Goal: Task Accomplishment & Management: Manage account settings

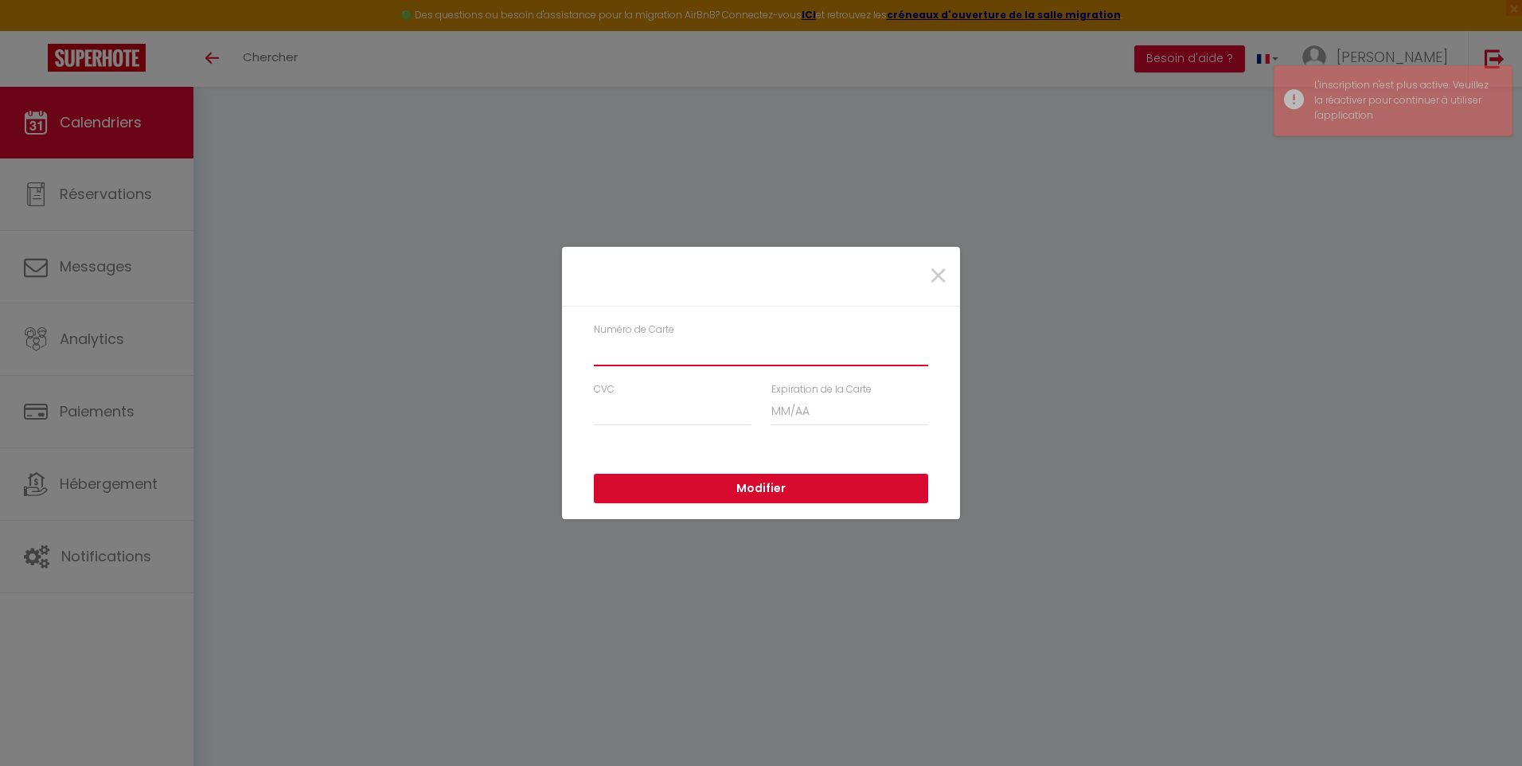
click at [687, 361] on input "Numéro de Carte" at bounding box center [761, 351] width 334 height 29
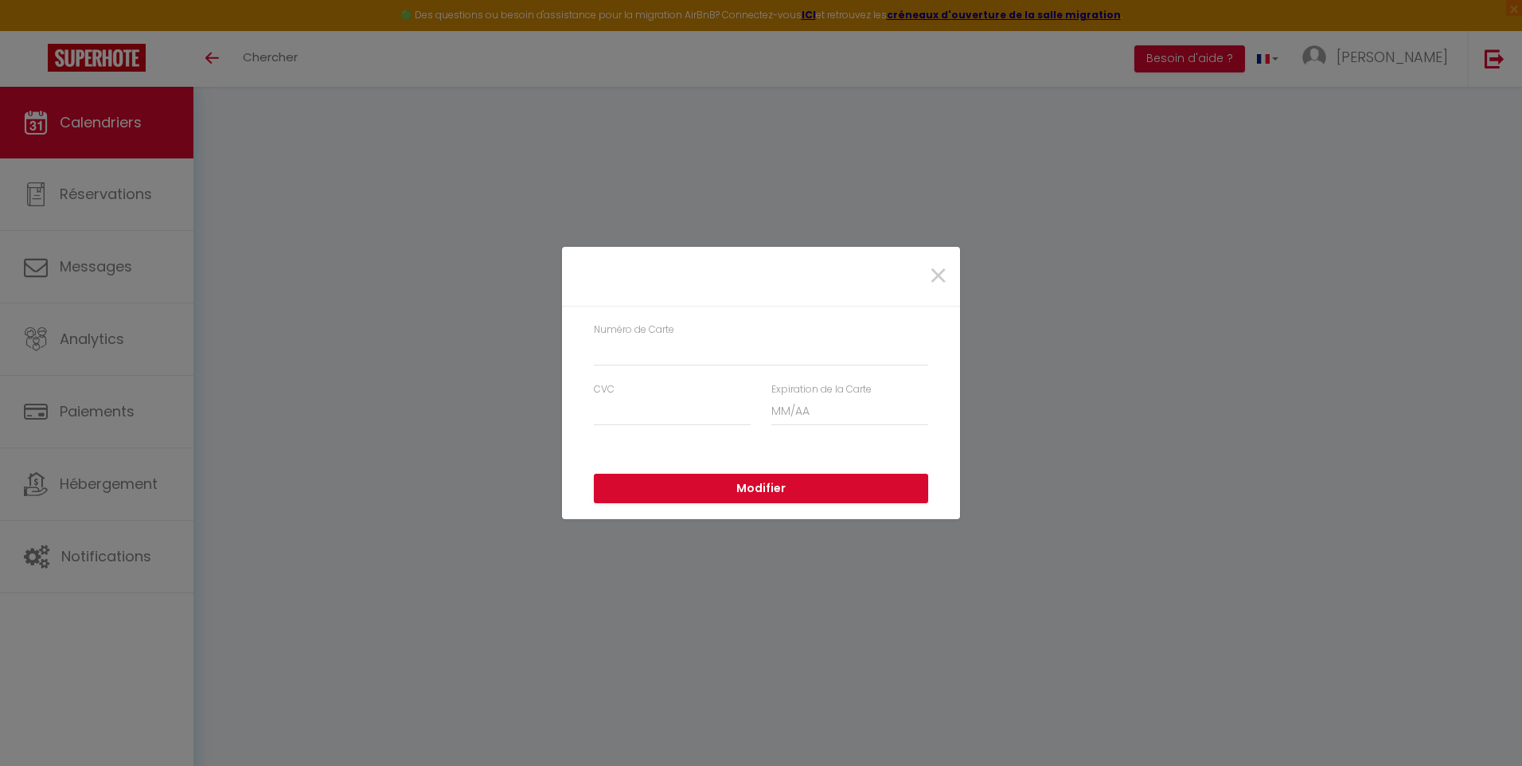
click at [602, 254] on div "×" at bounding box center [761, 277] width 398 height 60
click at [678, 338] on input "Numéro de Carte" at bounding box center [761, 351] width 334 height 29
drag, startPoint x: 1019, startPoint y: 641, endPoint x: 1026, endPoint y: 571, distance: 70.4
click at [1016, 633] on div "× Numéro de Carte CVC Expiration de la Carte Modifier" at bounding box center [761, 383] width 1522 height 766
click at [934, 267] on span "×" at bounding box center [938, 276] width 20 height 48
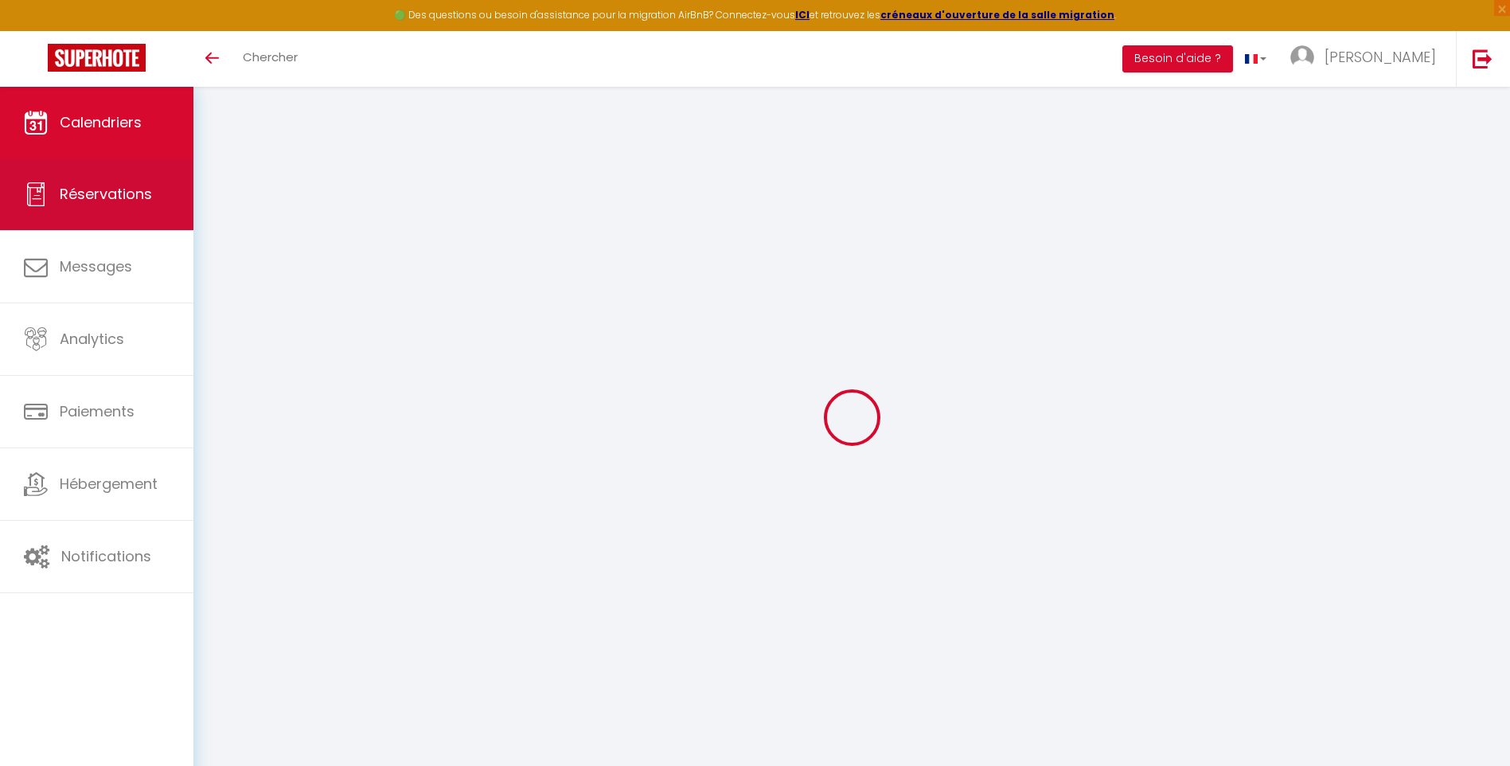
click at [141, 174] on link "Réservations" at bounding box center [96, 194] width 193 height 72
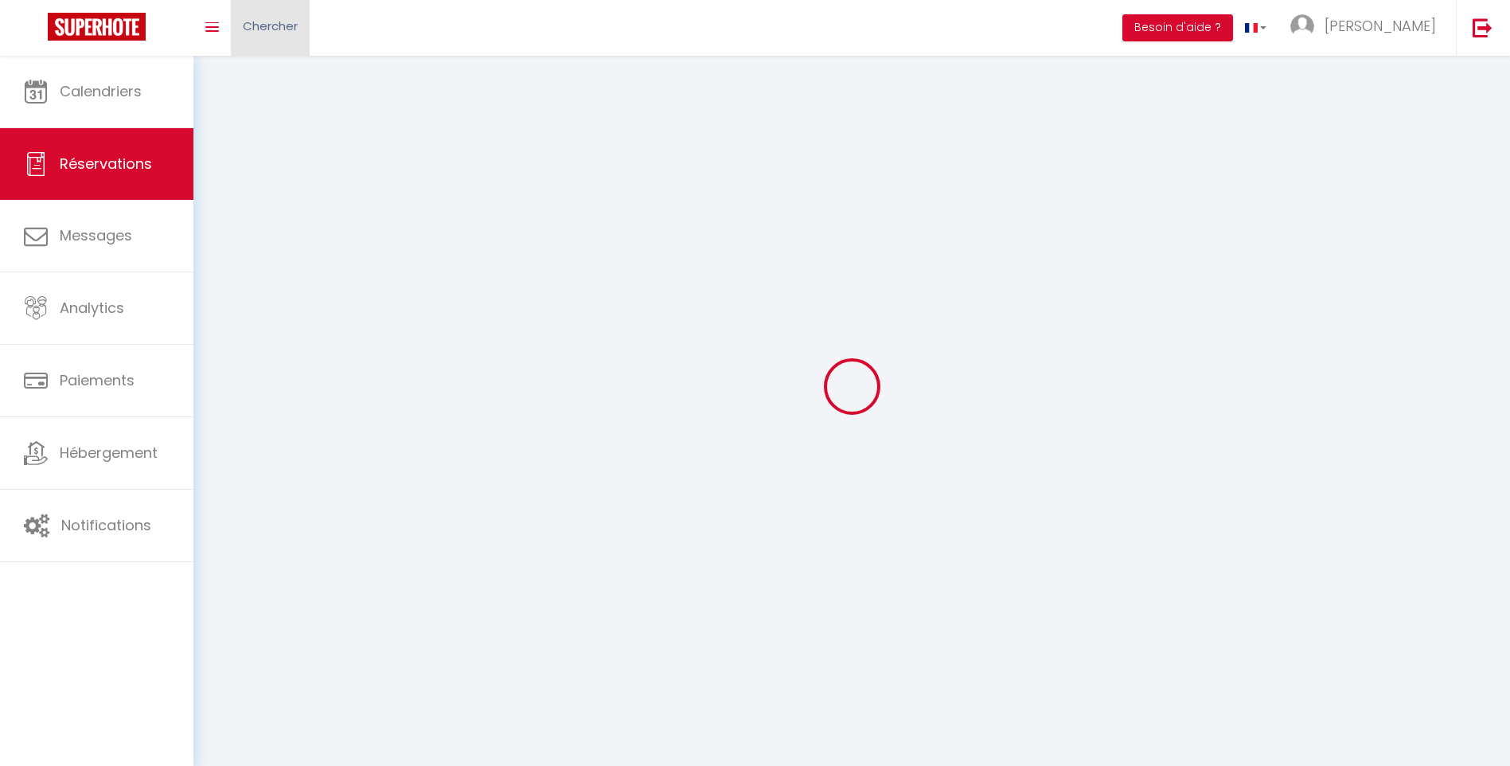
click at [265, 26] on span "Chercher" at bounding box center [270, 26] width 55 height 17
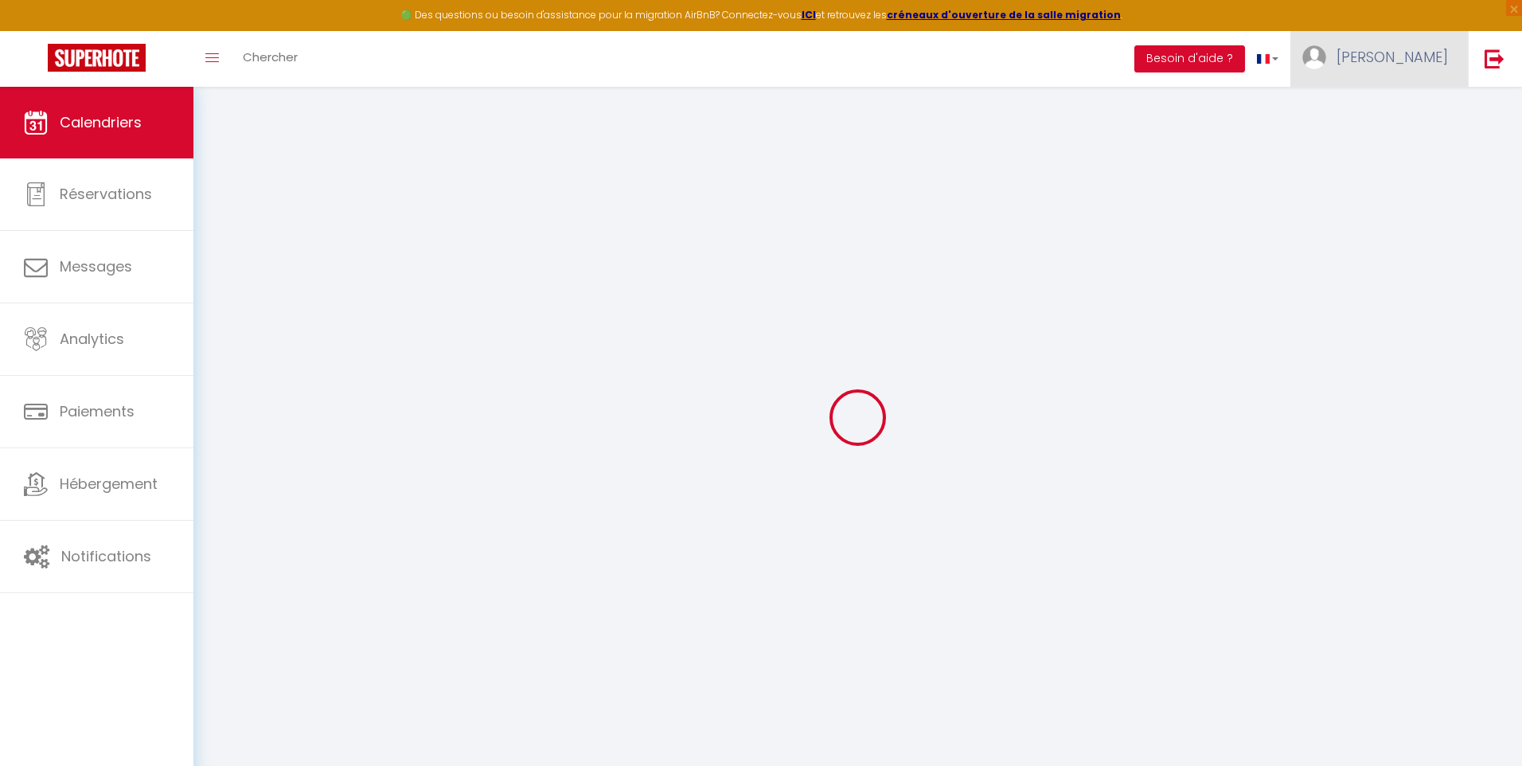
click at [1380, 44] on link "[PERSON_NAME]" at bounding box center [1378, 59] width 177 height 56
click at [1383, 140] on link "Équipe" at bounding box center [1404, 139] width 118 height 27
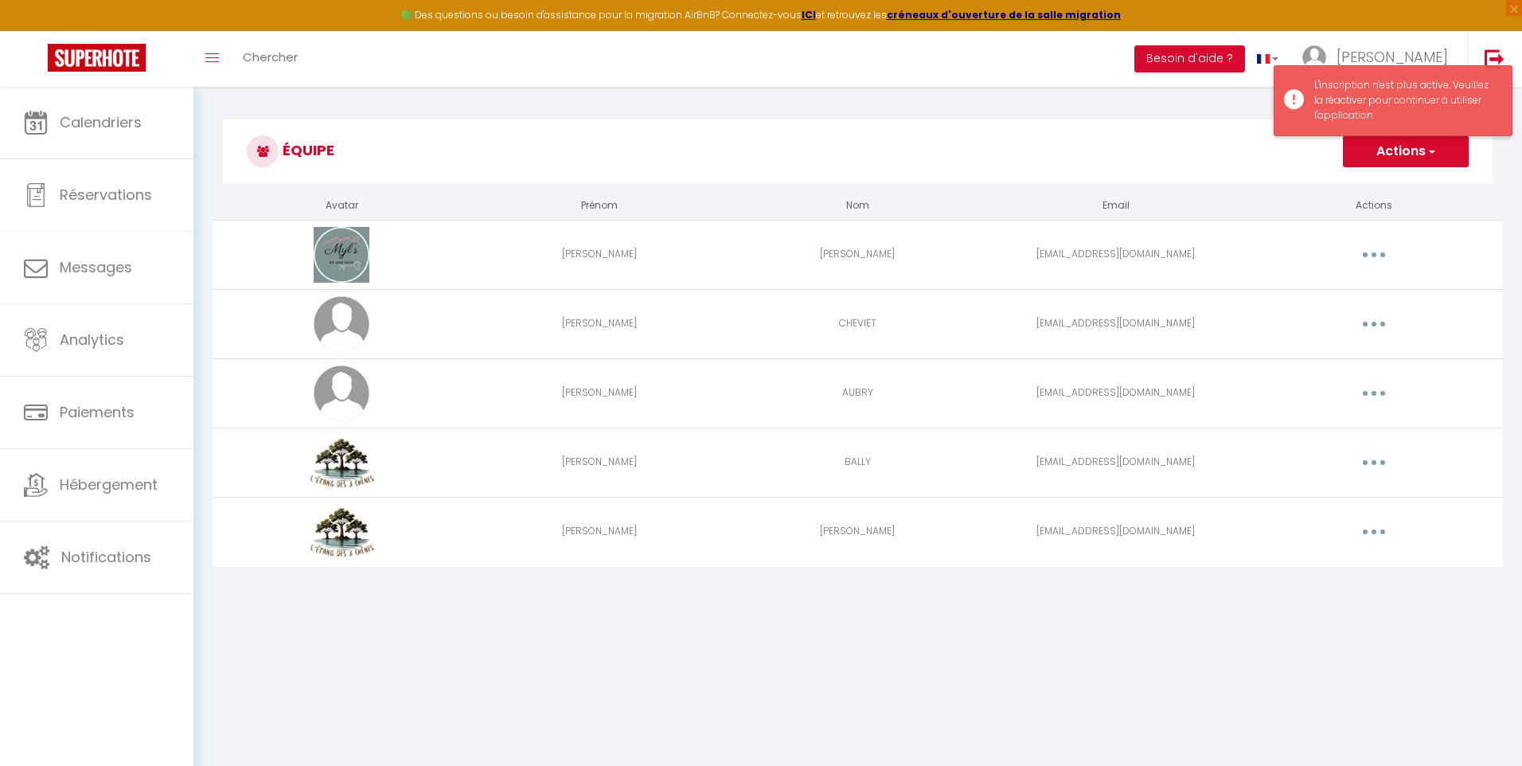
click at [1380, 99] on div "L'inscription n'est plus active. Veuillez la réactiver pour continuer à utilise…" at bounding box center [1404, 100] width 181 height 45
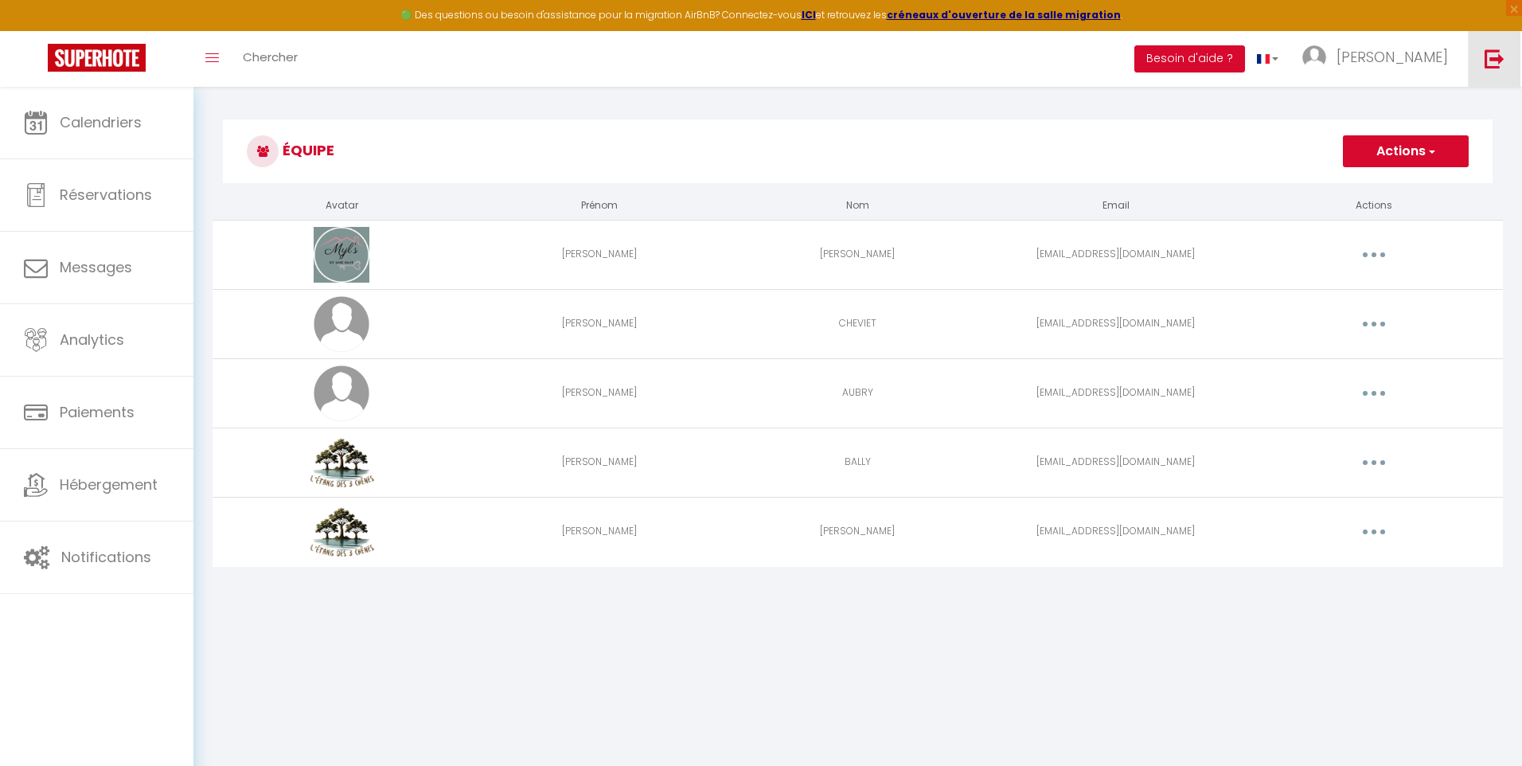
click at [1480, 62] on link at bounding box center [1494, 59] width 53 height 56
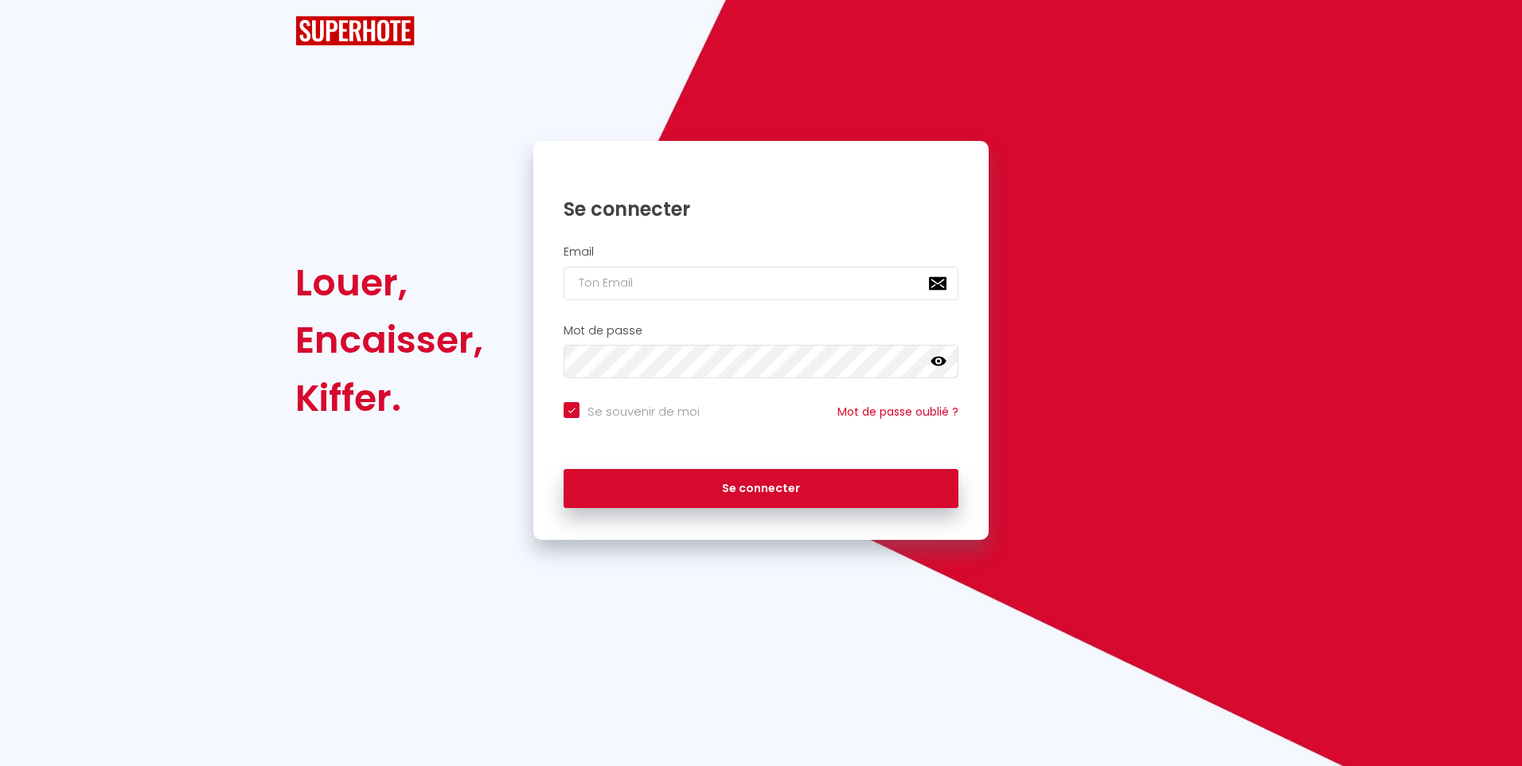
checkbox input "true"
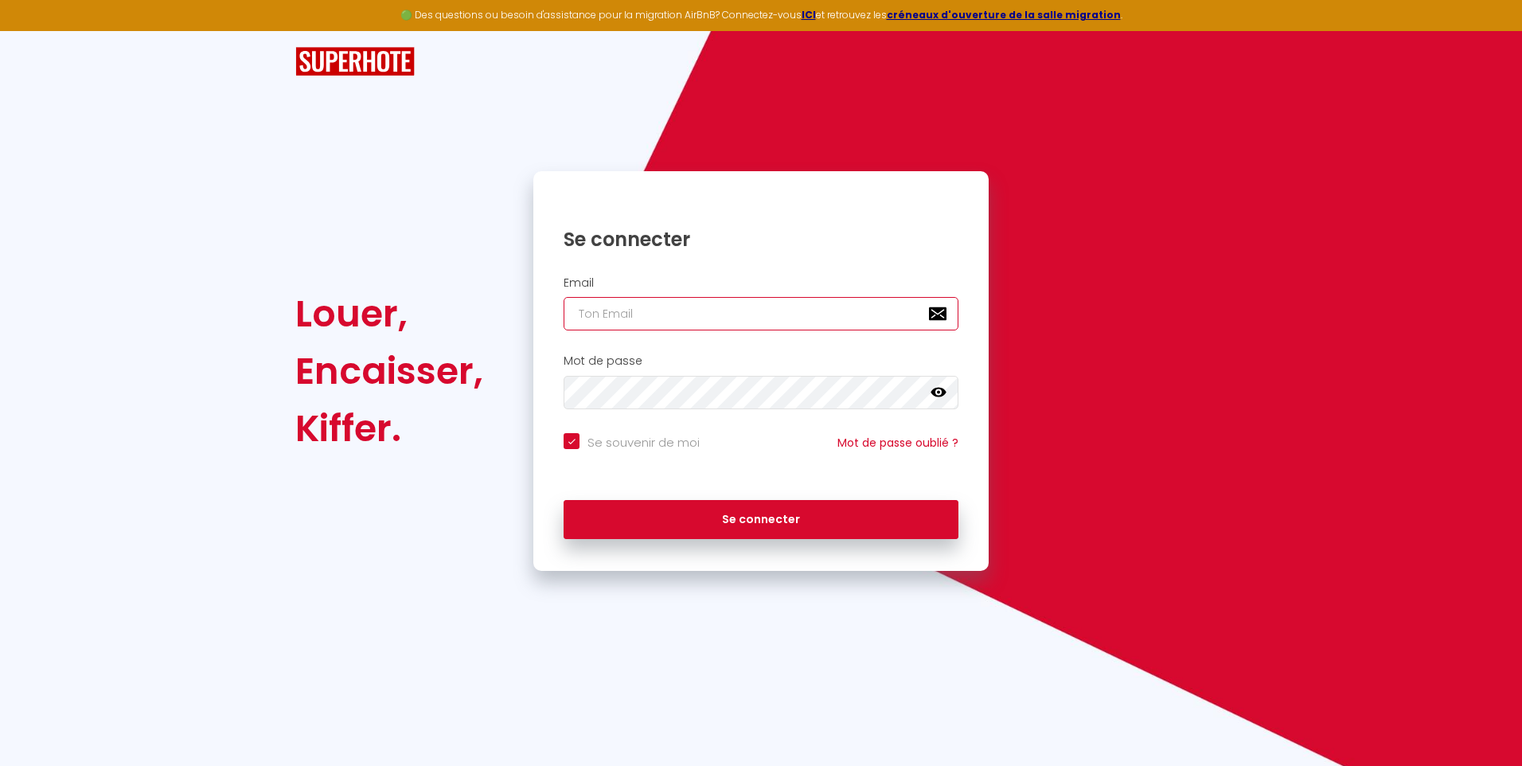
type input "[EMAIL_ADDRESS][DOMAIN_NAME]"
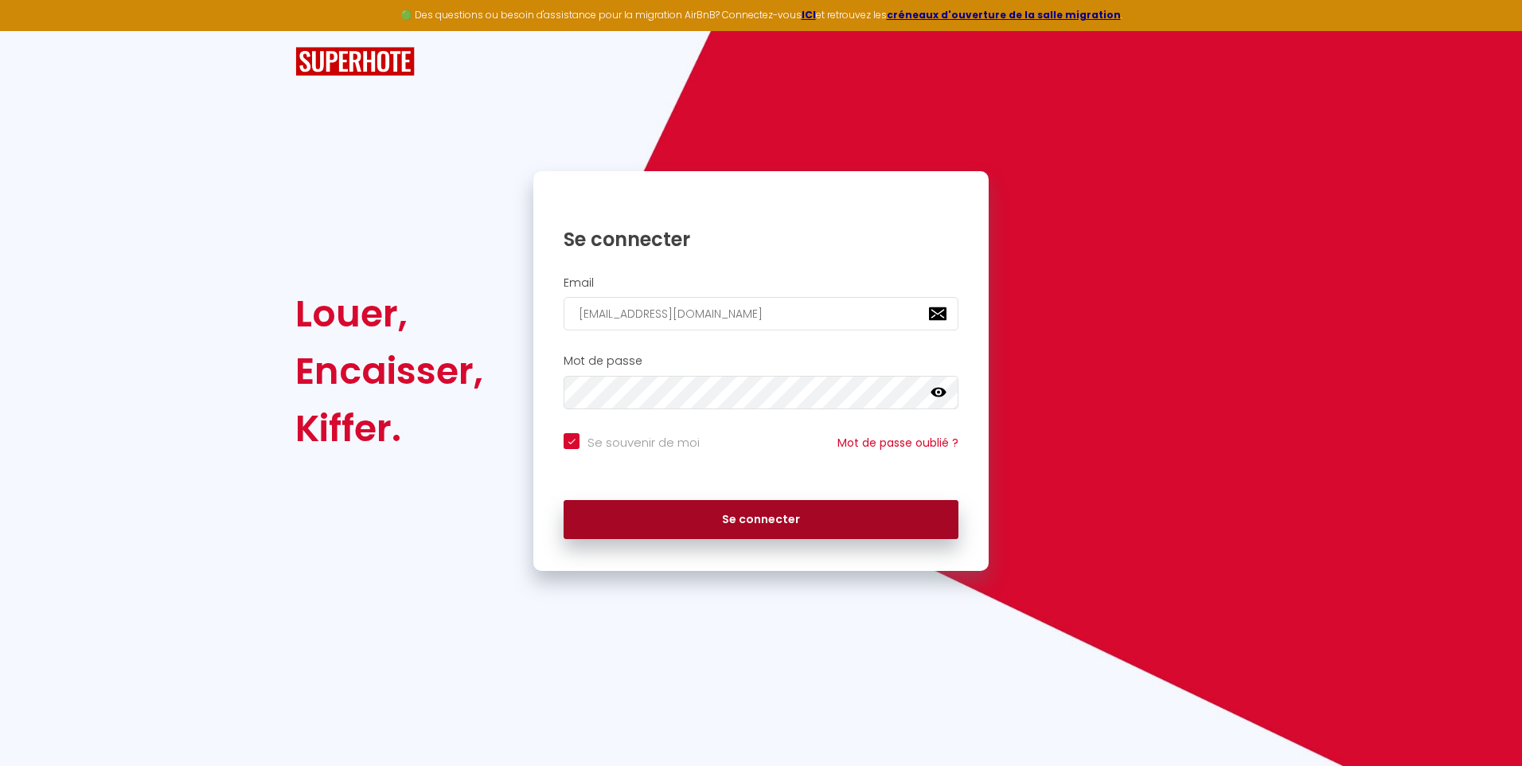
click at [737, 530] on button "Se connecter" at bounding box center [760, 520] width 395 height 40
checkbox input "true"
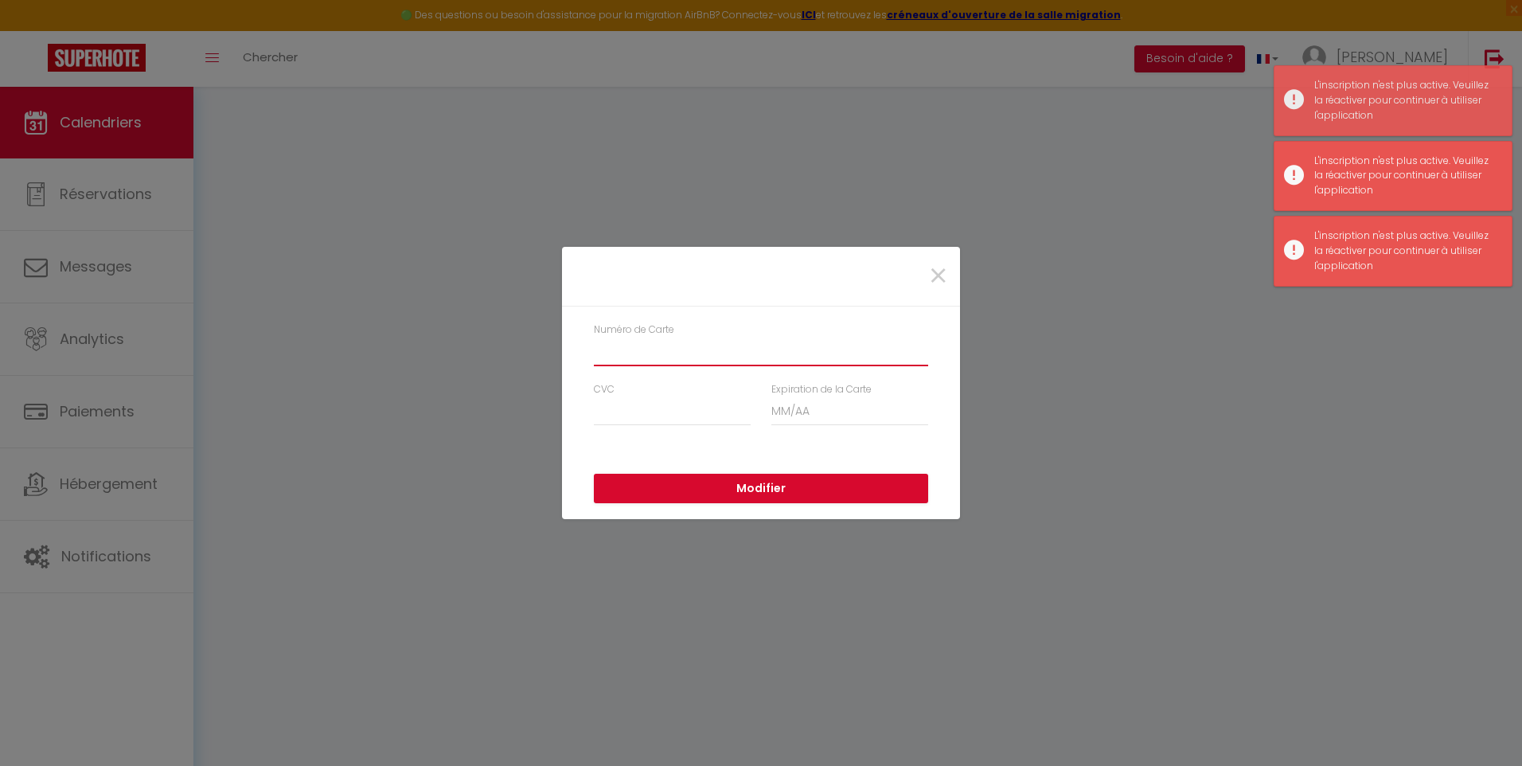
click at [691, 358] on input "Numéro de Carte" at bounding box center [761, 351] width 334 height 29
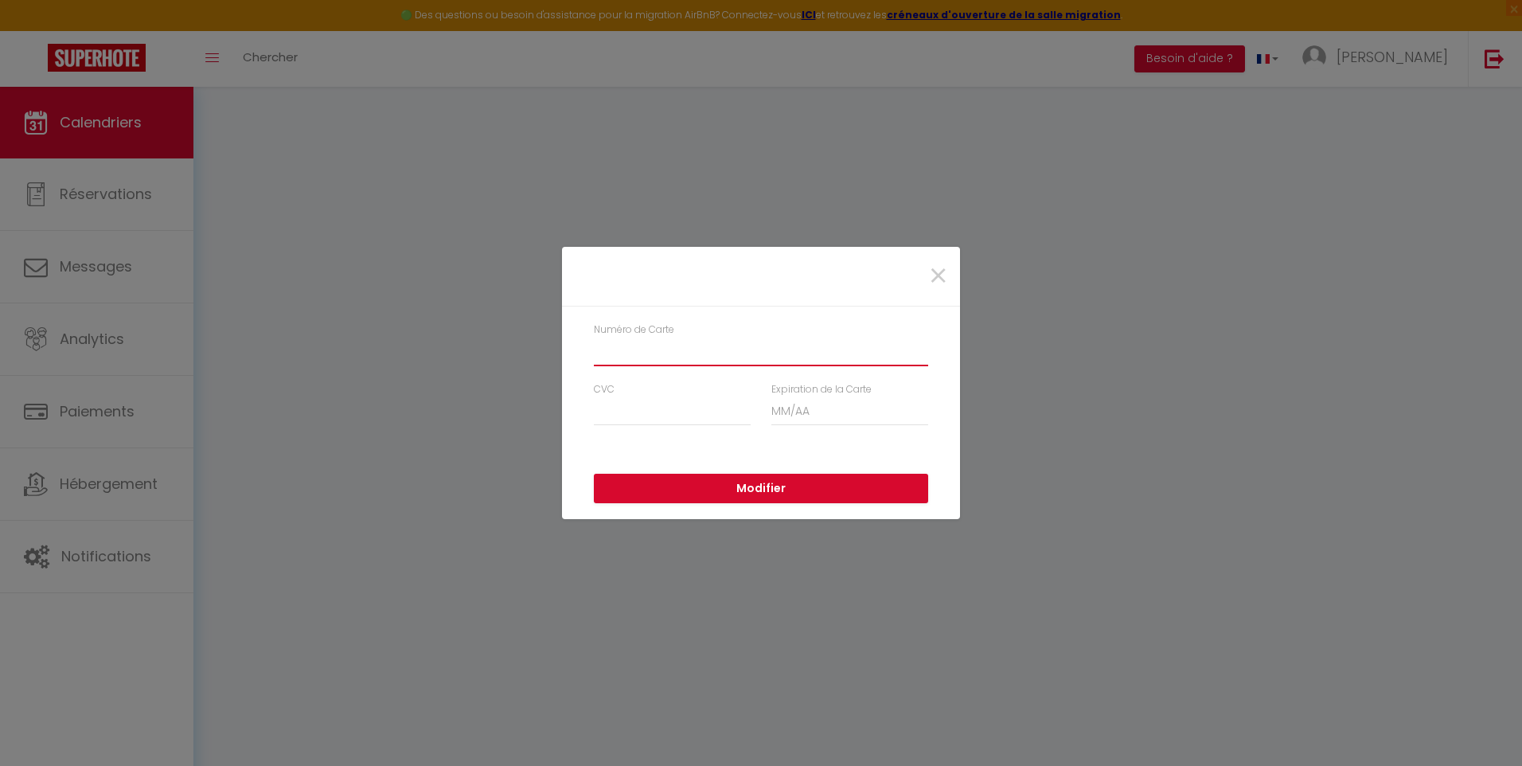
click at [698, 359] on input "Numéro de Carte" at bounding box center [761, 351] width 334 height 29
drag, startPoint x: 649, startPoint y: 352, endPoint x: 681, endPoint y: 357, distance: 32.2
click at [649, 350] on input "473936085" at bounding box center [761, 351] width 334 height 29
click at [677, 353] on input "473936085" at bounding box center [761, 351] width 334 height 29
type input "[CREDIT_CARD_NUMBER]"
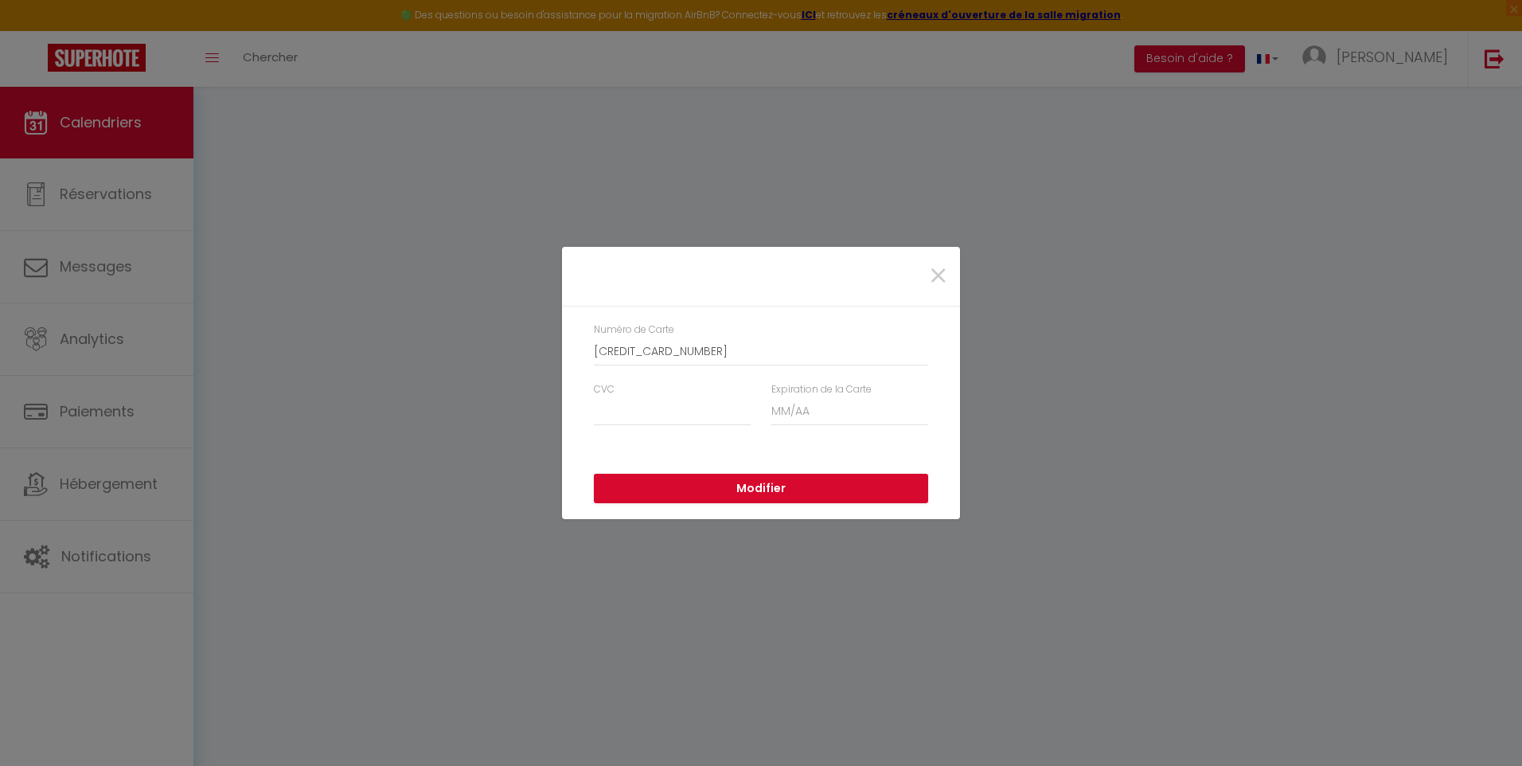
click at [738, 334] on div "Numéro de Carte [CREDIT_CARD_NUMBER]" at bounding box center [761, 344] width 334 height 44
click at [638, 408] on input "CVC" at bounding box center [672, 411] width 157 height 29
type input "106"
click at [807, 408] on input "Expiration de la Carte" at bounding box center [849, 411] width 157 height 29
type input "11 / 27"
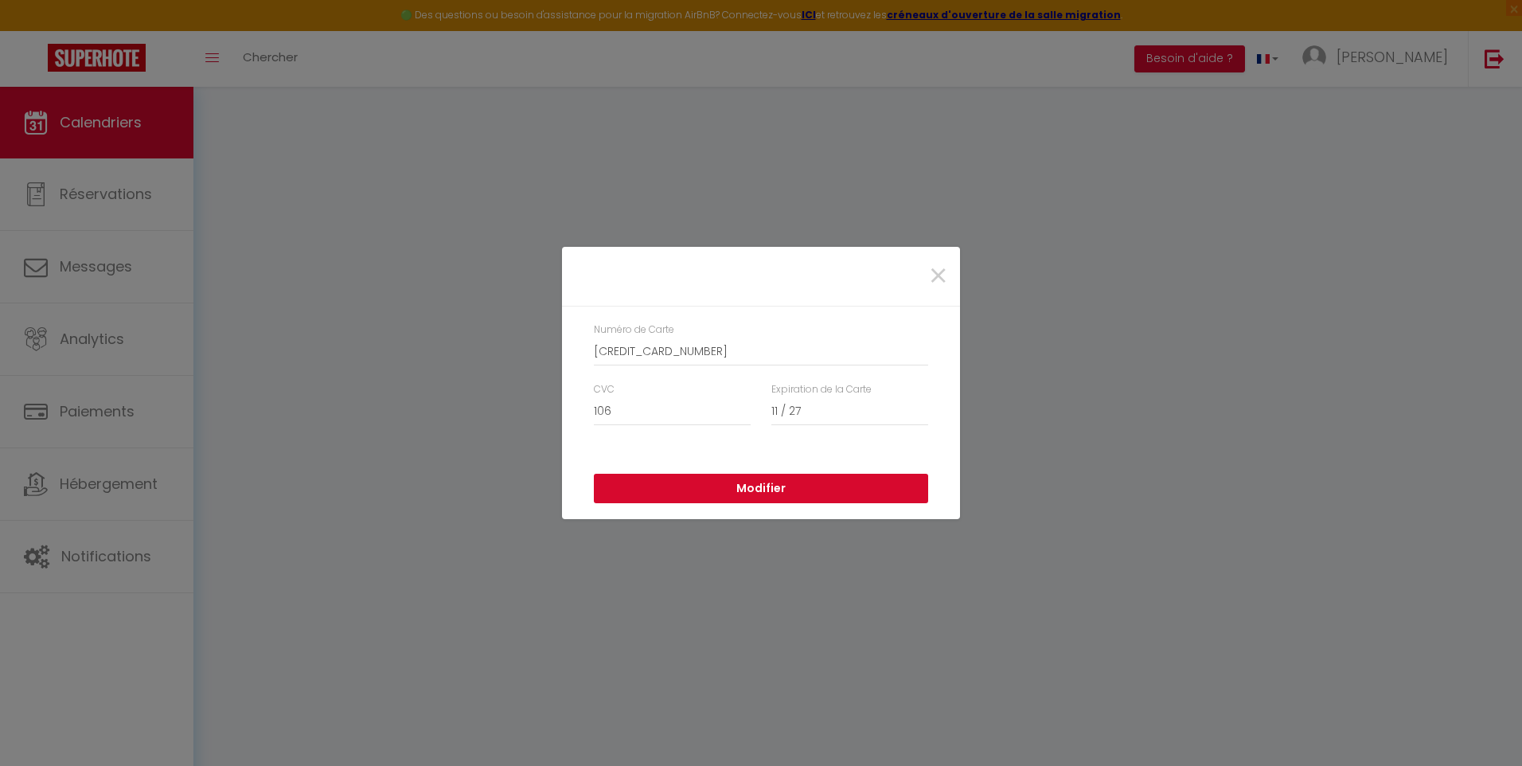
click at [776, 485] on button "Modifier" at bounding box center [761, 489] width 334 height 30
click at [1340, 102] on div "L'abonnement a été activé avec succès" at bounding box center [1404, 93] width 181 height 30
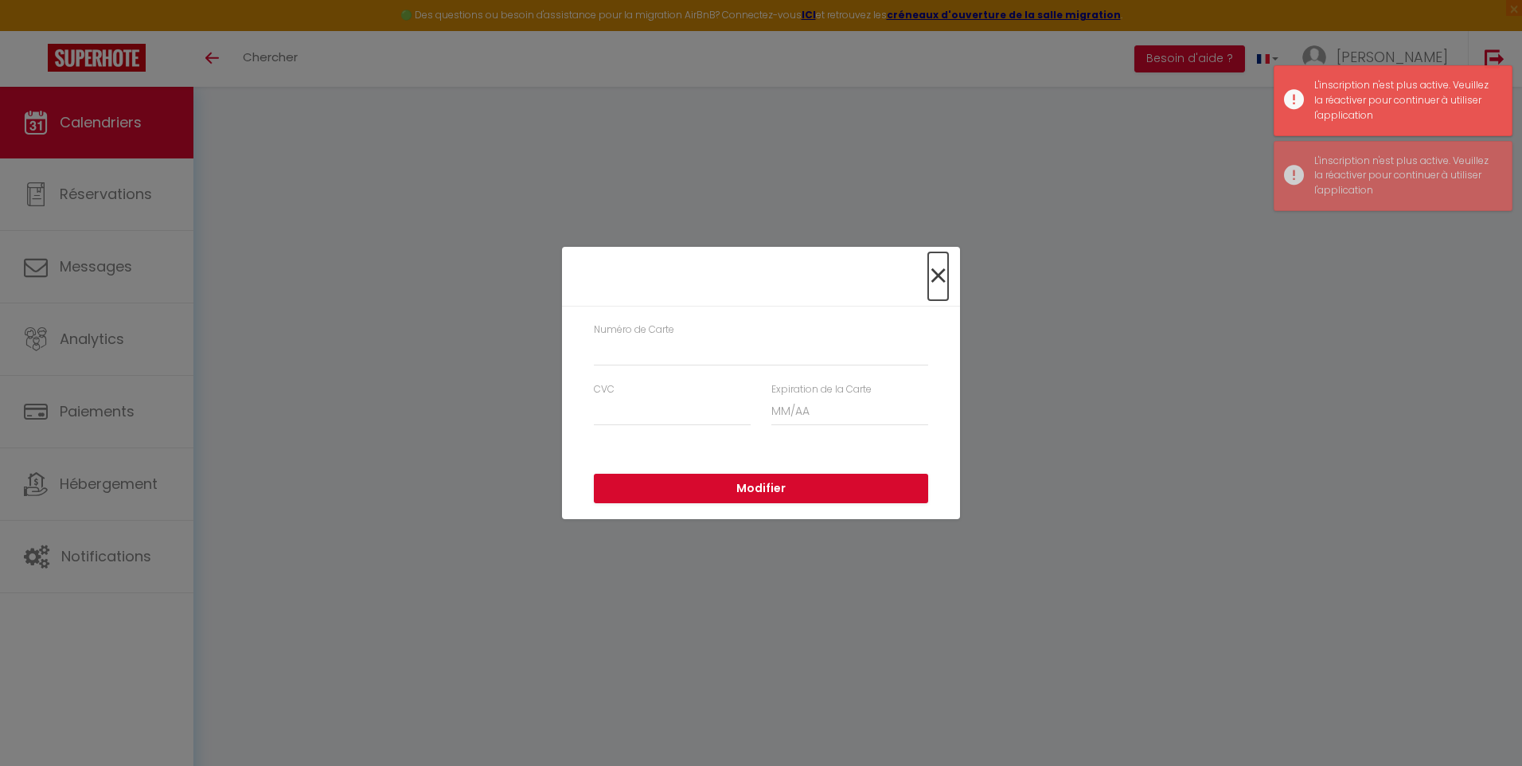
click at [944, 275] on span "×" at bounding box center [938, 276] width 20 height 48
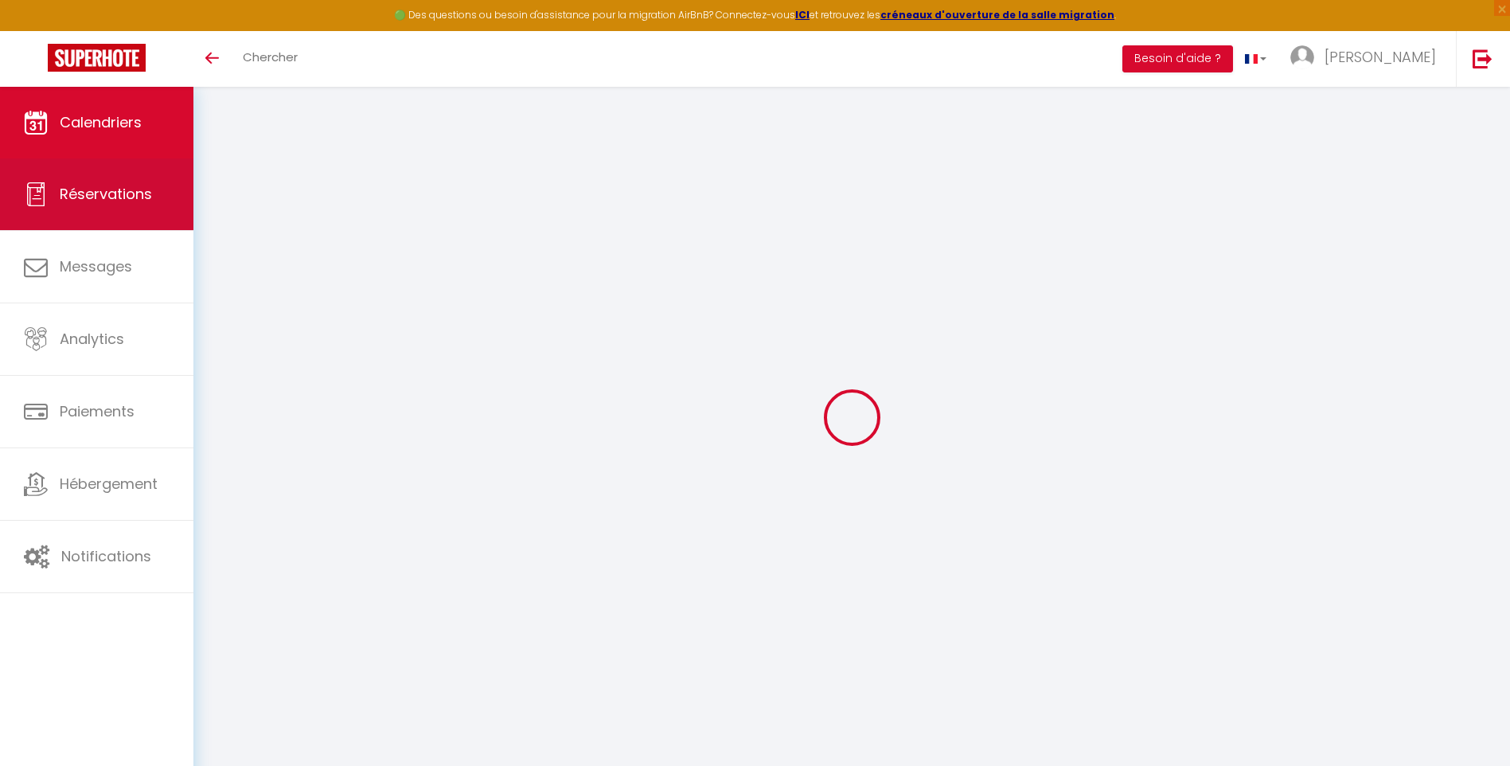
click at [154, 216] on link "Réservations" at bounding box center [96, 194] width 193 height 72
select select "not_cancelled"
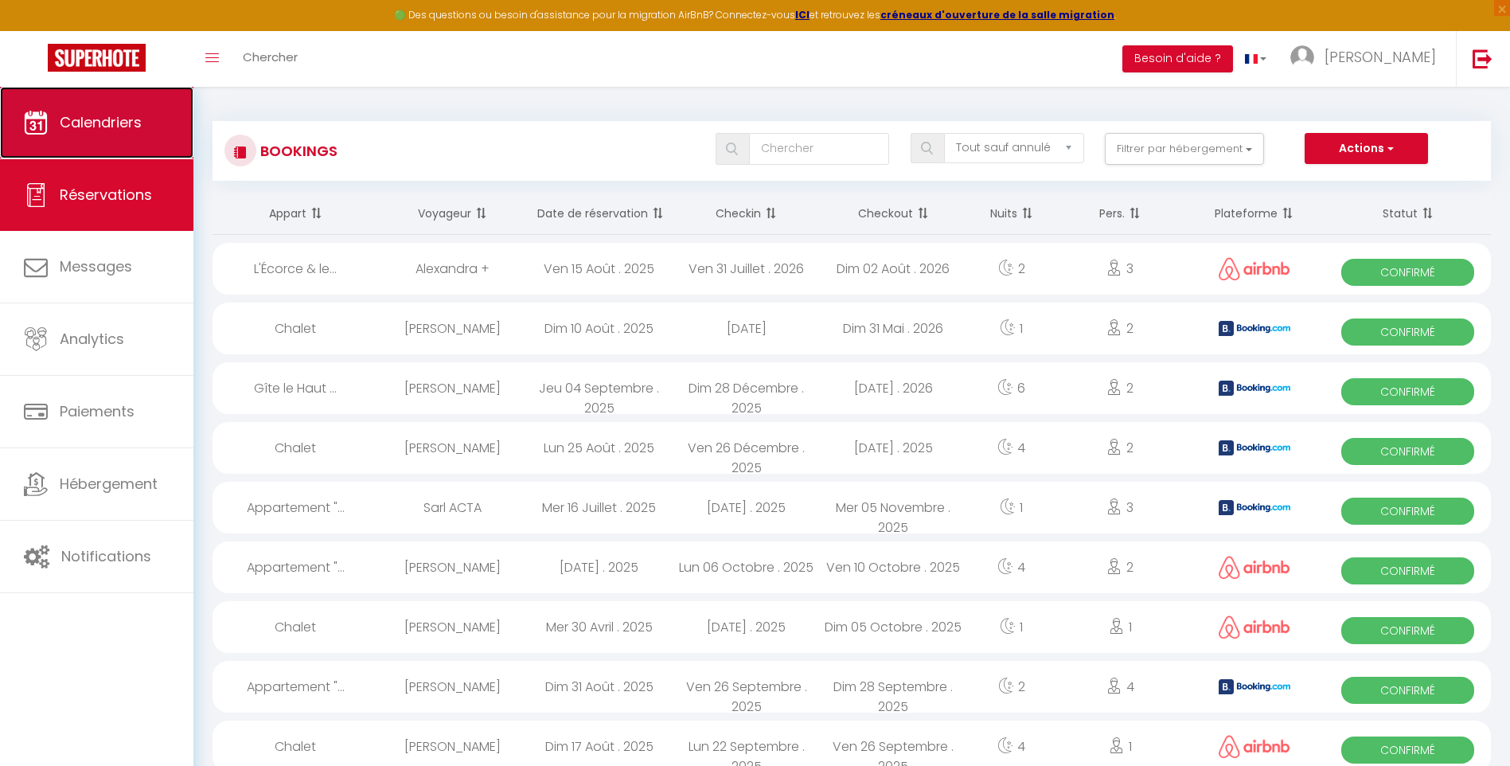
click at [143, 116] on link "Calendriers" at bounding box center [96, 123] width 193 height 72
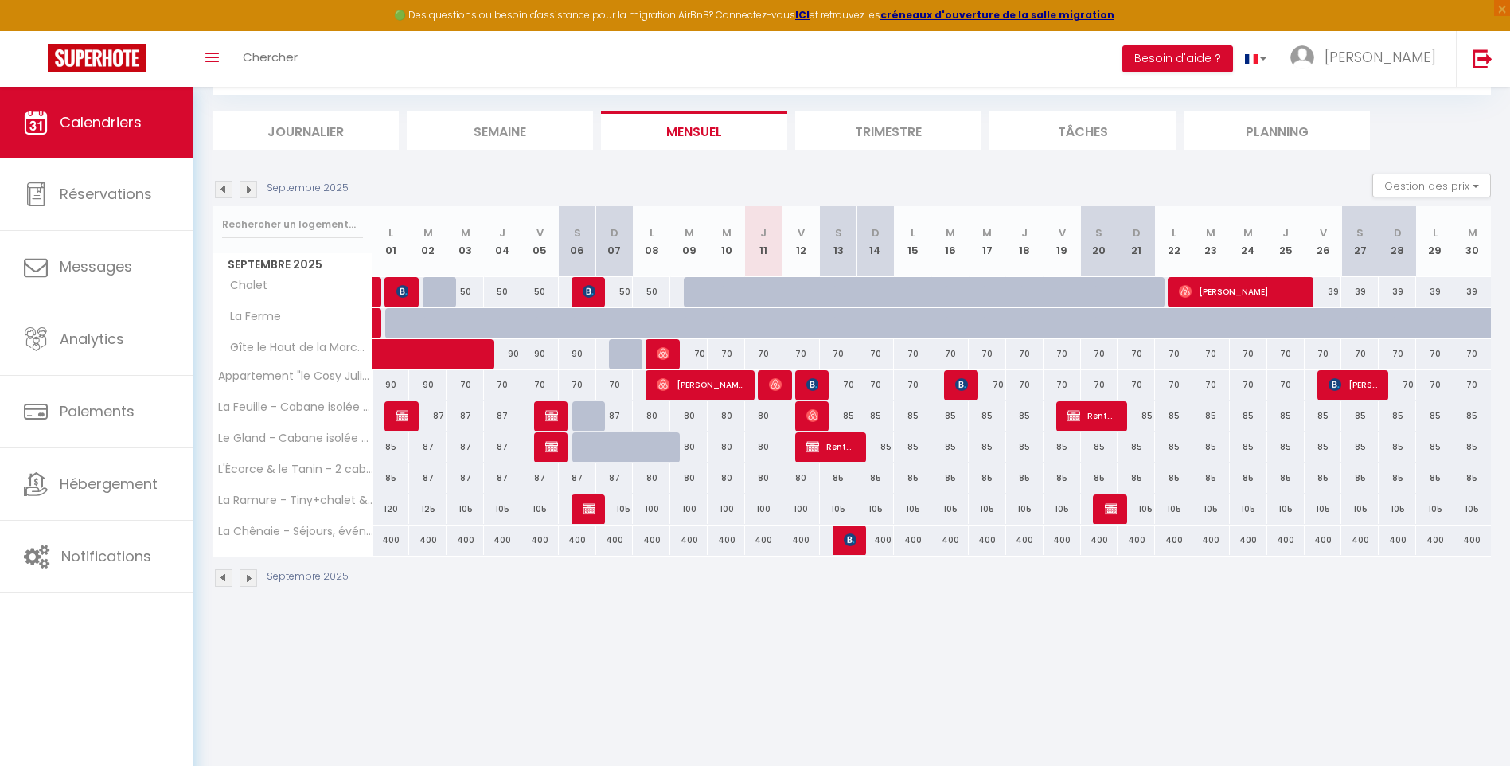
scroll to position [87, 0]
click at [840, 512] on div "105" at bounding box center [838, 507] width 37 height 29
type input "105"
select select "1"
type input "Sam 13 Septembre 2025"
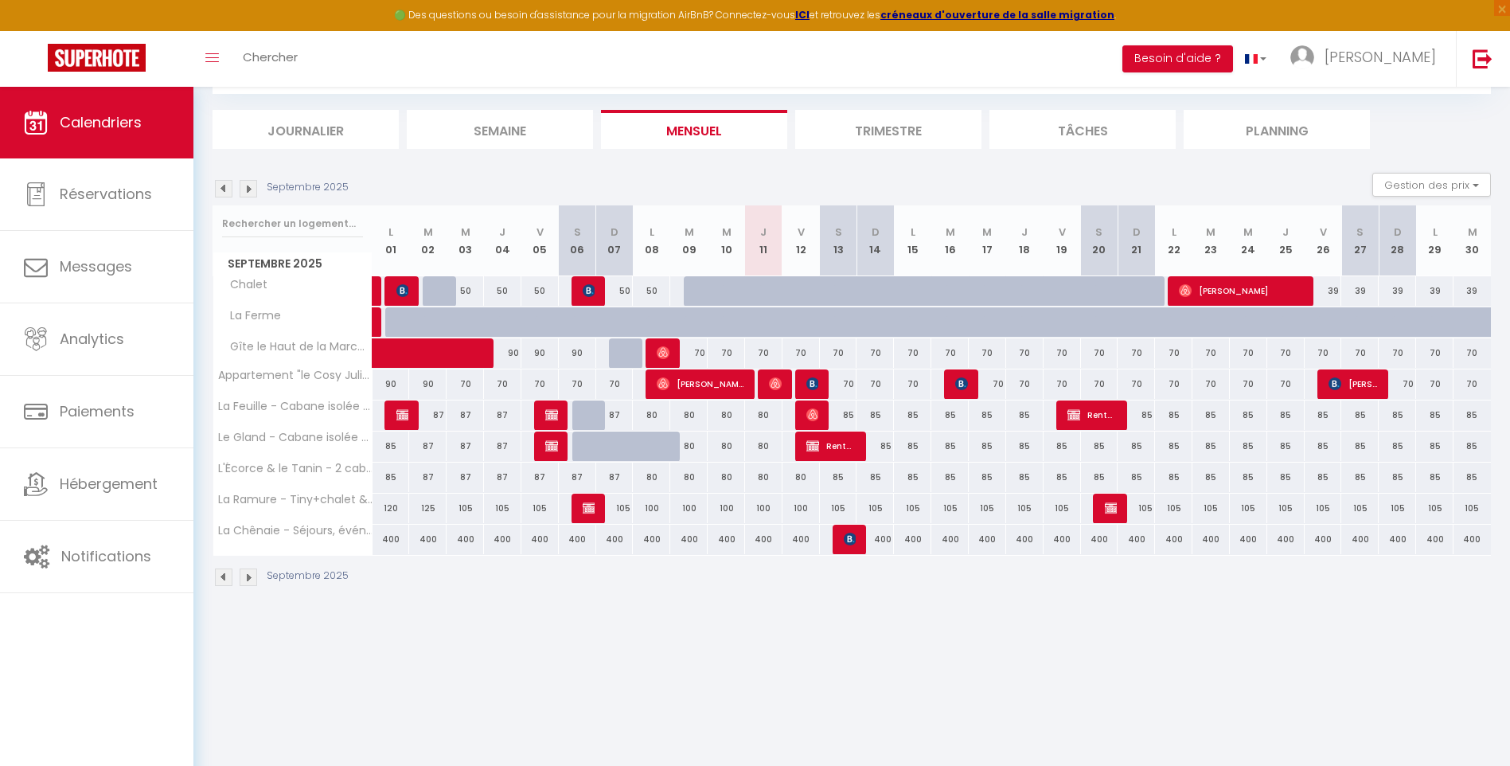
type input "Dim 14 Septembre 2025"
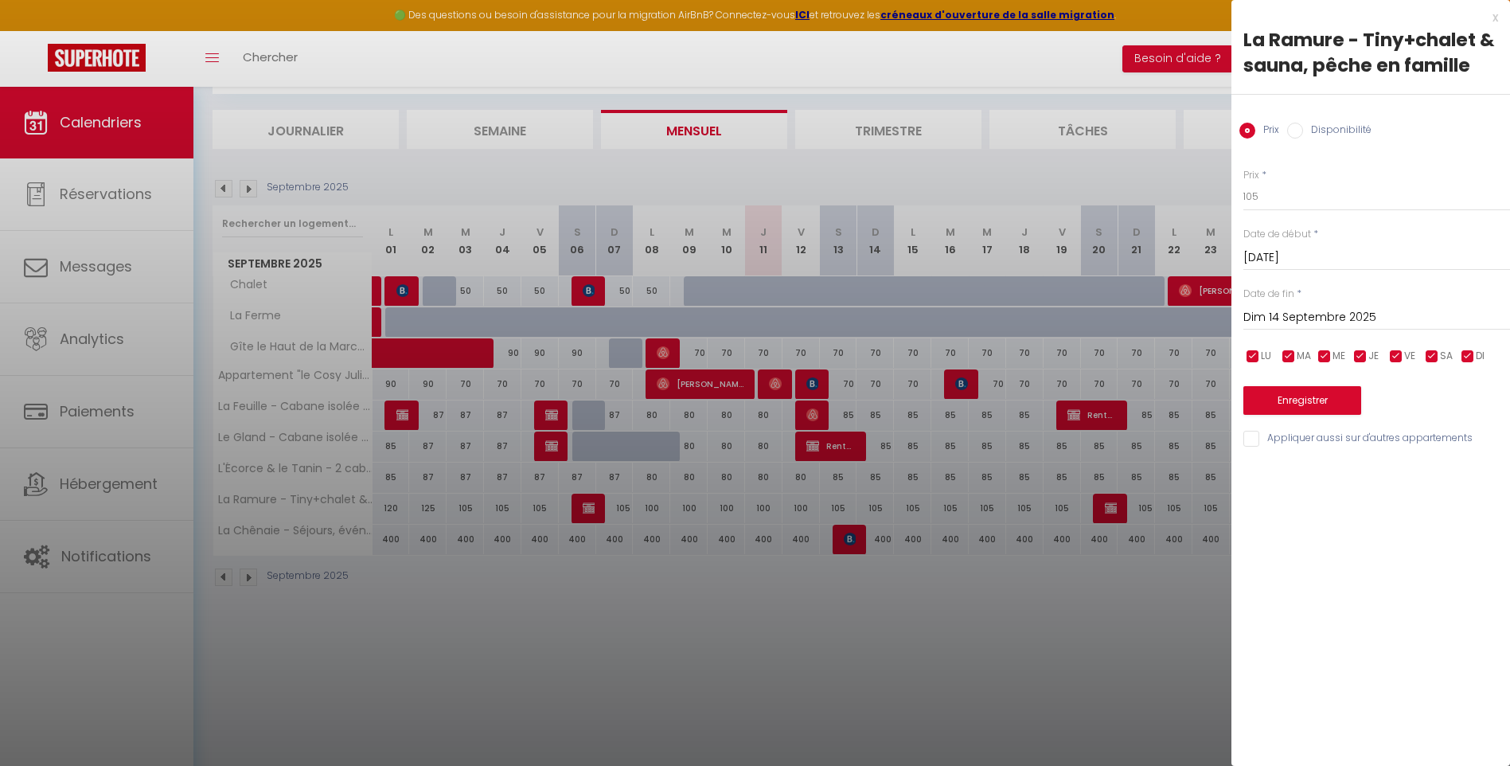
click at [1308, 135] on label "Disponibilité" at bounding box center [1337, 132] width 68 height 18
click at [1303, 135] on input "Disponibilité" at bounding box center [1295, 131] width 16 height 16
radio input "true"
radio input "false"
click at [1282, 194] on select "Disponible Indisponible" at bounding box center [1376, 197] width 267 height 30
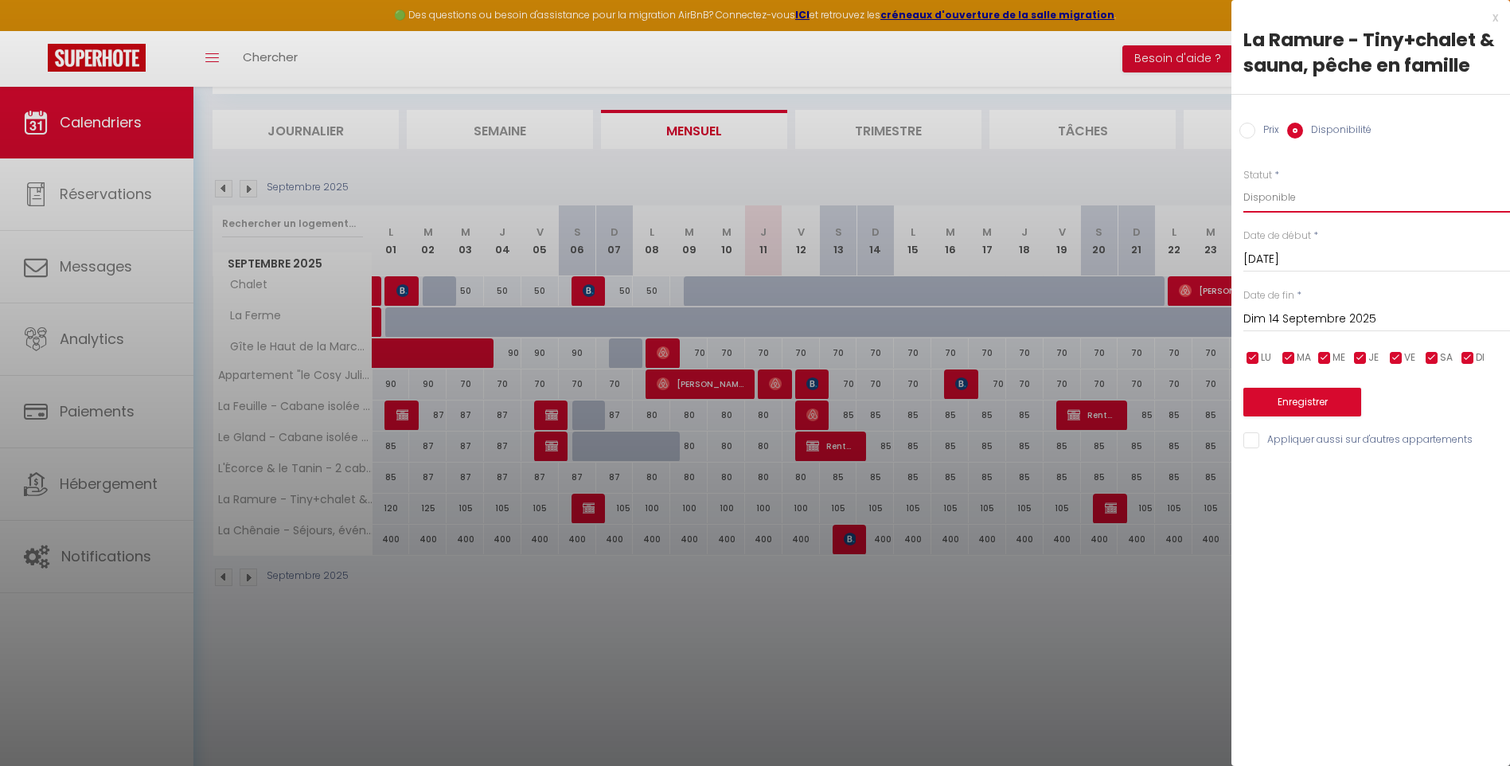
select select "0"
click at [1243, 182] on select "Disponible Indisponible" at bounding box center [1376, 197] width 267 height 30
click at [1307, 404] on button "Enregistrer" at bounding box center [1302, 402] width 118 height 29
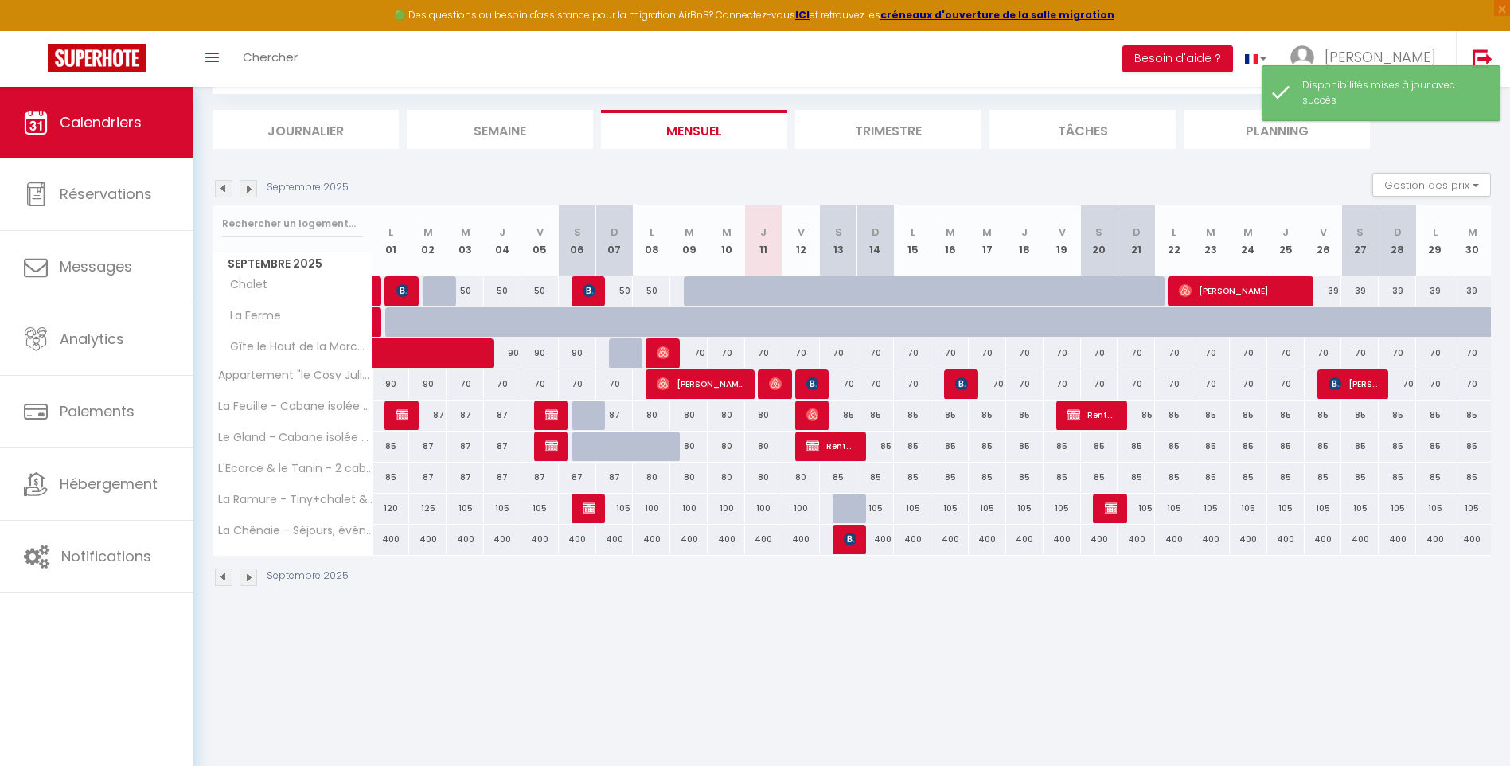
drag, startPoint x: 846, startPoint y: 651, endPoint x: 853, endPoint y: 637, distance: 16.0
click at [852, 637] on body "🟢 Des questions ou besoin d'assistance pour la migration AirBnB? Connectez-vous…" at bounding box center [755, 383] width 1510 height 766
